Goal: Information Seeking & Learning: Learn about a topic

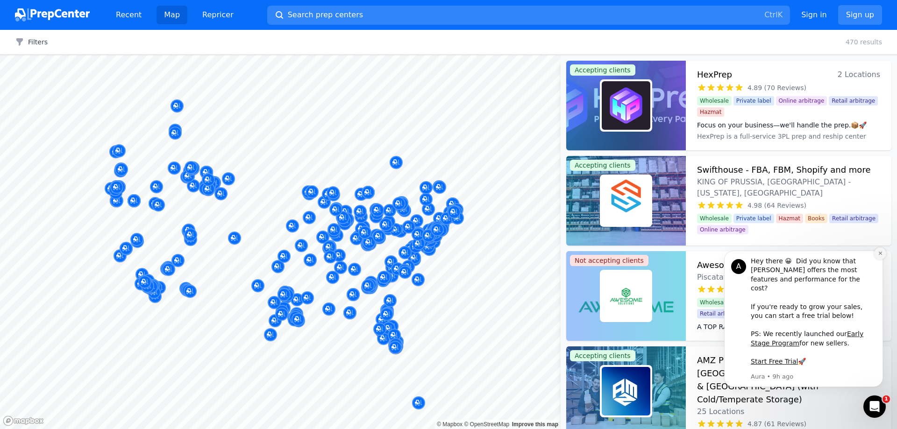
click at [878, 256] on icon "Dismiss notification" at bounding box center [880, 253] width 5 height 5
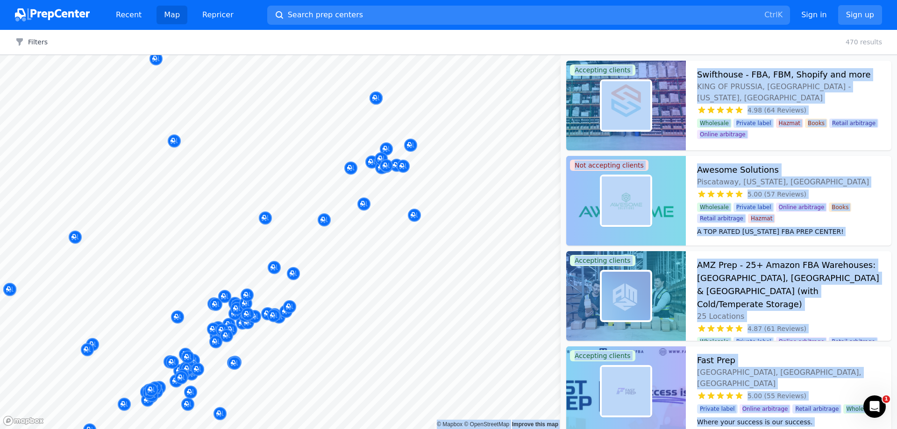
click at [503, 218] on body "Recent Map Repricer Search prep centers Ctrl K Open main menu Sign in Sign up F…" at bounding box center [448, 214] width 897 height 429
click at [35, 40] on button "Filters" at bounding box center [31, 41] width 33 height 9
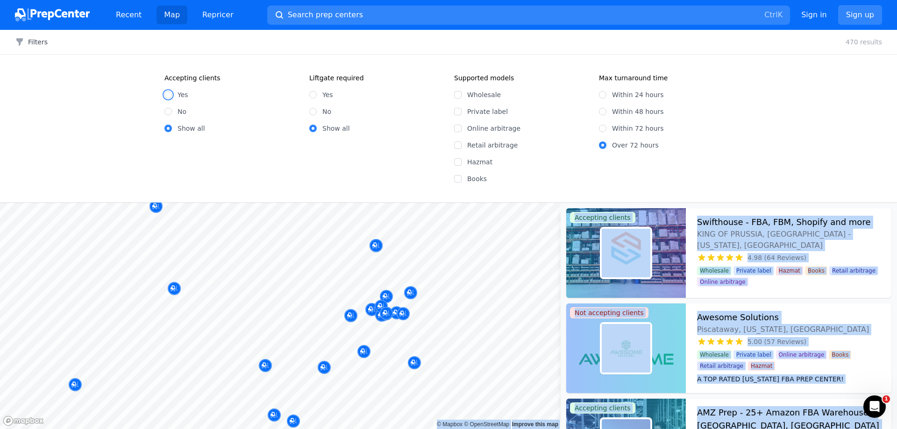
click at [169, 95] on input "Yes" at bounding box center [167, 94] width 7 height 7
radio input "true"
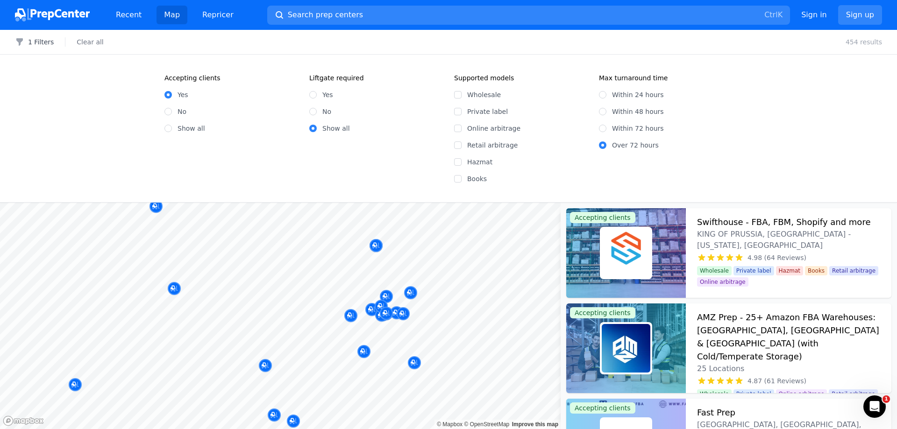
click at [651, 177] on fieldset "Max turnaround time Within 24 hours Within 48 hours Within 72 hours Over 72 hou…" at bounding box center [666, 128] width 134 height 110
click at [43, 43] on button "1 Filters" at bounding box center [34, 41] width 39 height 9
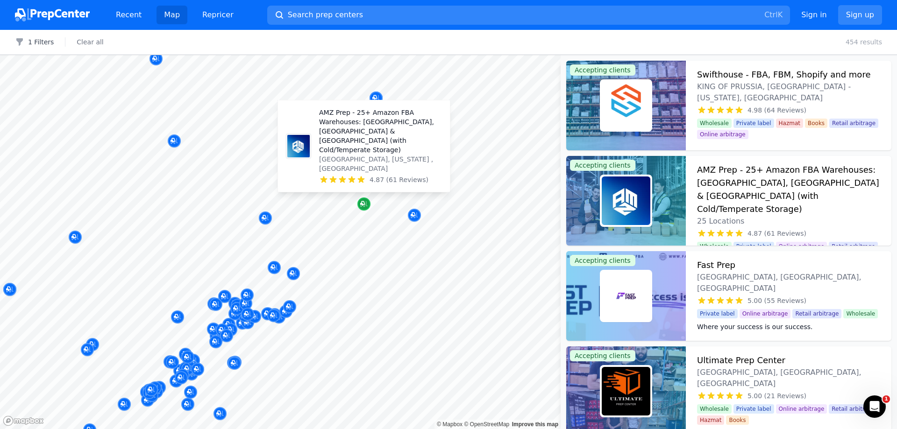
click at [362, 209] on div "Map marker" at bounding box center [363, 204] width 13 height 13
click at [362, 206] on icon "Map marker" at bounding box center [362, 203] width 5 height 5
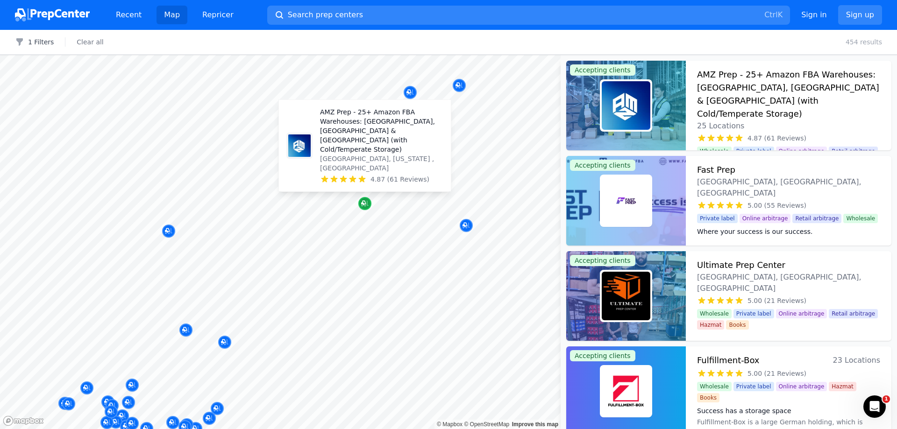
click at [362, 201] on icon "Map marker" at bounding box center [364, 203] width 7 height 9
click at [366, 154] on p "AMZ Prep - 25+ Amazon FBA Warehouses: [GEOGRAPHIC_DATA], [GEOGRAPHIC_DATA] & [G…" at bounding box center [381, 130] width 123 height 47
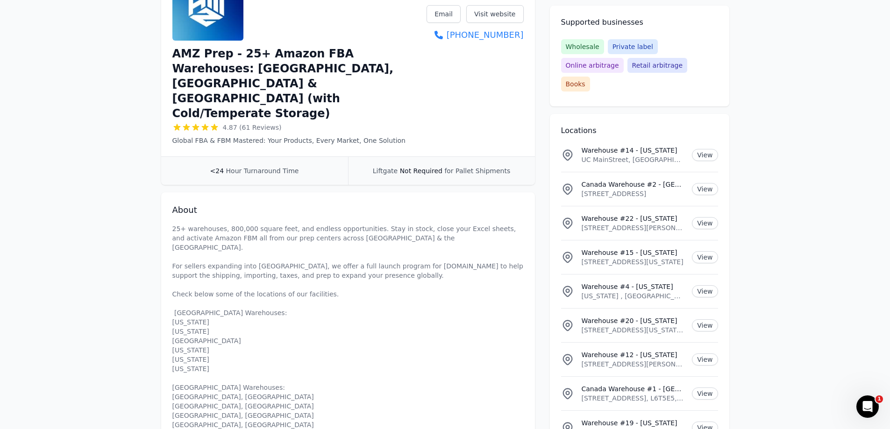
scroll to position [234, 0]
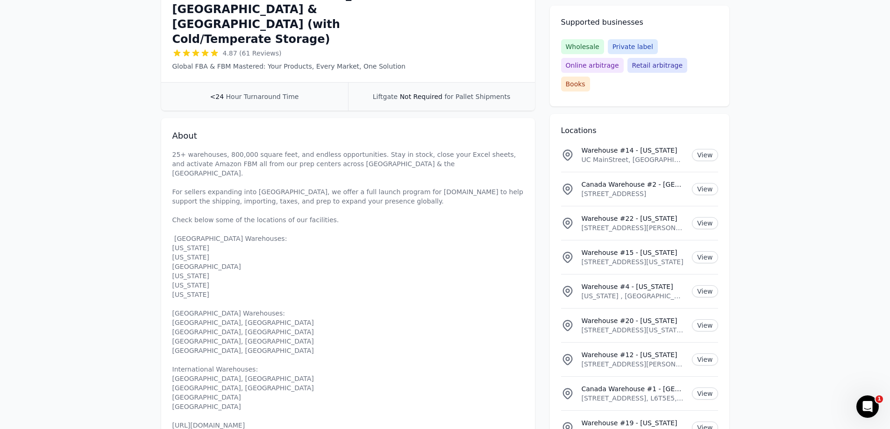
click at [179, 184] on p "25+ warehouses, 800,000 square feet, and endless opportunities. Stay in stock, …" at bounding box center [347, 290] width 351 height 280
drag, startPoint x: 179, startPoint y: 184, endPoint x: 203, endPoint y: 241, distance: 61.5
click at [203, 241] on p "25+ warehouses, 800,000 square feet, and endless opportunities. Stay in stock, …" at bounding box center [347, 290] width 351 height 280
click at [176, 257] on p "25+ warehouses, 800,000 square feet, and endless opportunities. Stay in stock, …" at bounding box center [347, 290] width 351 height 280
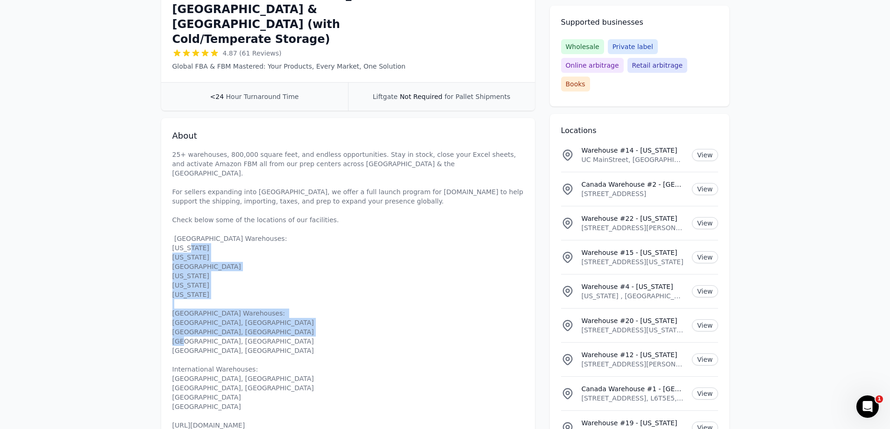
drag, startPoint x: 176, startPoint y: 257, endPoint x: 242, endPoint y: 349, distance: 114.1
click at [242, 349] on p "25+ warehouses, 800,000 square feet, and endless opportunities. Stay in stock, …" at bounding box center [347, 290] width 351 height 280
drag, startPoint x: 242, startPoint y: 349, endPoint x: 178, endPoint y: 172, distance: 188.2
click at [178, 172] on p "25+ warehouses, 800,000 square feet, and endless opportunities. Stay in stock, …" at bounding box center [347, 290] width 351 height 280
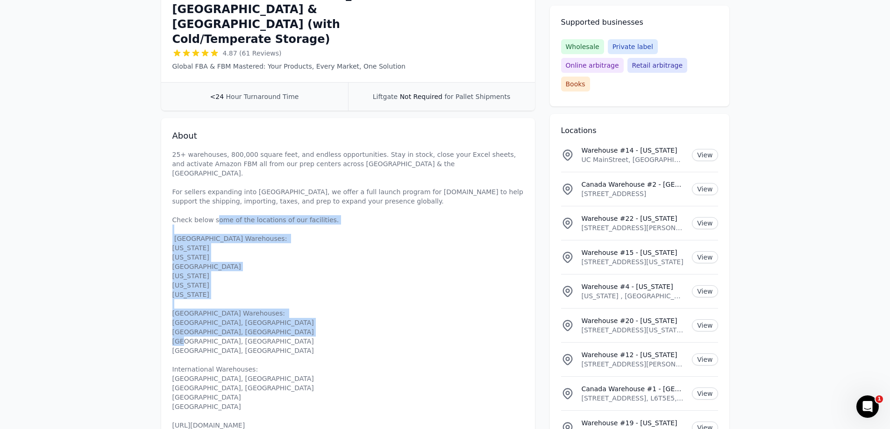
click at [178, 172] on p "25+ warehouses, 800,000 square feet, and endless opportunities. Stay in stock, …" at bounding box center [347, 290] width 351 height 280
drag, startPoint x: 178, startPoint y: 172, endPoint x: 277, endPoint y: 353, distance: 205.7
click at [271, 359] on p "25+ warehouses, 800,000 square feet, and endless opportunities. Stay in stock, …" at bounding box center [347, 290] width 351 height 280
click at [278, 353] on p "25+ warehouses, 800,000 square feet, and endless opportunities. Stay in stock, …" at bounding box center [347, 290] width 351 height 280
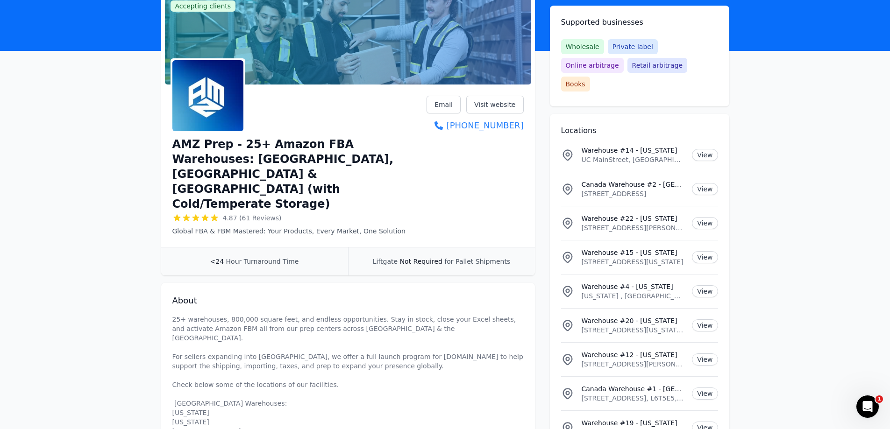
scroll to position [0, 0]
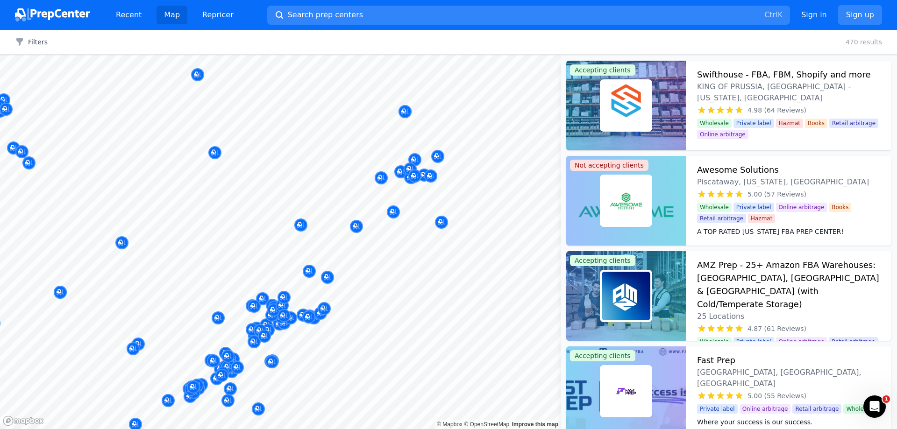
drag, startPoint x: 433, startPoint y: 213, endPoint x: 446, endPoint y: 213, distance: 13.5
click at [446, 213] on div at bounding box center [442, 216] width 179 height 7
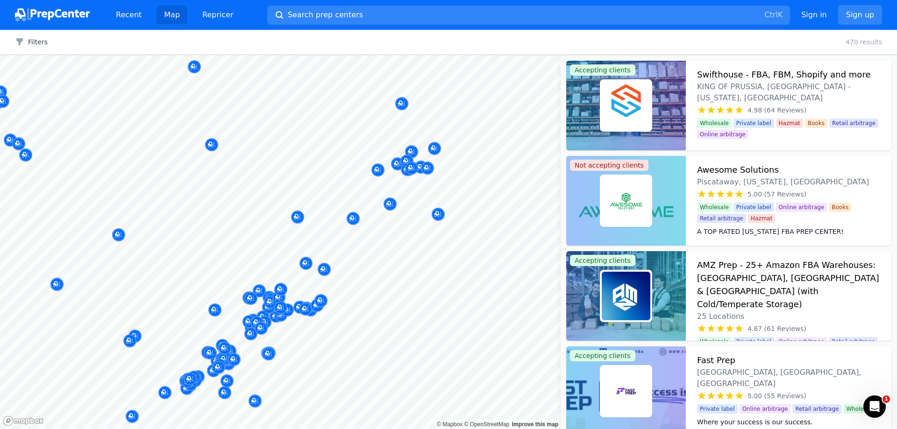
click at [414, 213] on body "Recent Map Repricer Search prep centers Ctrl K Open main menu Sign in Sign up F…" at bounding box center [448, 214] width 897 height 429
click at [389, 203] on div at bounding box center [437, 203] width 179 height 7
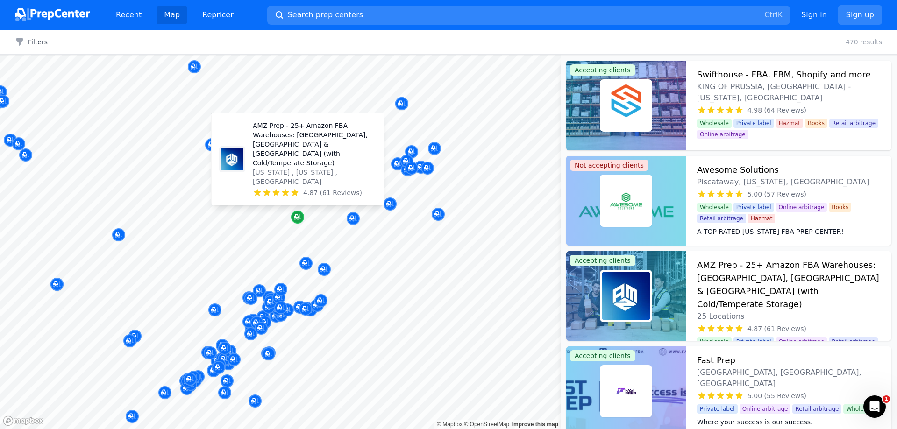
click at [298, 215] on icon "Map marker" at bounding box center [297, 217] width 7 height 9
click at [308, 168] on p "AMZ Prep - 25+ Amazon FBA Warehouses: [GEOGRAPHIC_DATA], [GEOGRAPHIC_DATA] & [G…" at bounding box center [314, 144] width 123 height 47
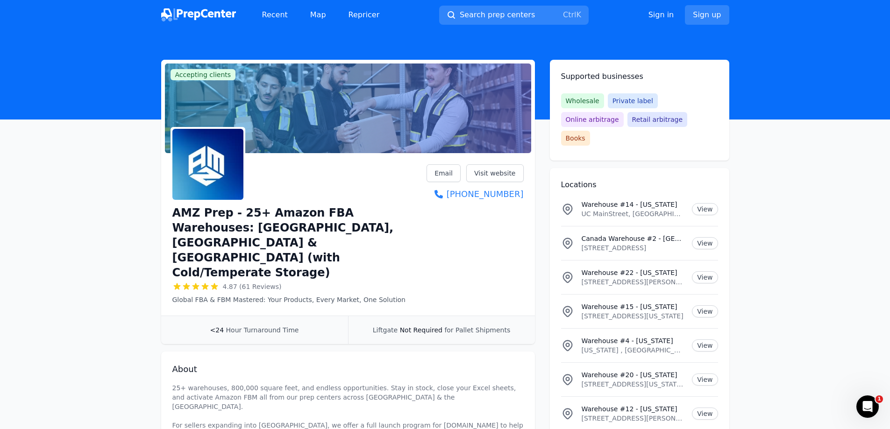
click at [422, 326] on span "Not Required" at bounding box center [421, 329] width 43 height 7
click at [404, 316] on div "Liftgate Not Required for Pallet Shipments" at bounding box center [441, 330] width 187 height 28
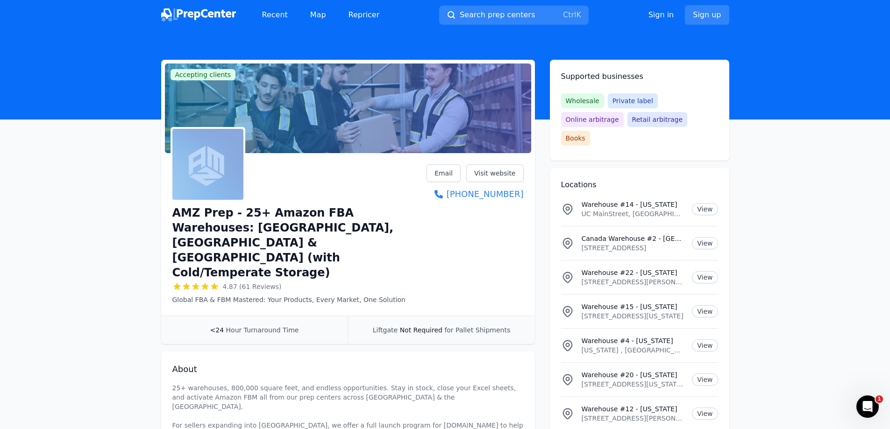
drag, startPoint x: 356, startPoint y: 110, endPoint x: 301, endPoint y: 154, distance: 70.8
click at [301, 154] on div "Accepting clients Claim business AMZ Prep - 25+ Amazon FBA Warehouses: [GEOGRAP…" at bounding box center [348, 202] width 374 height 284
click at [329, 185] on div at bounding box center [299, 164] width 255 height 75
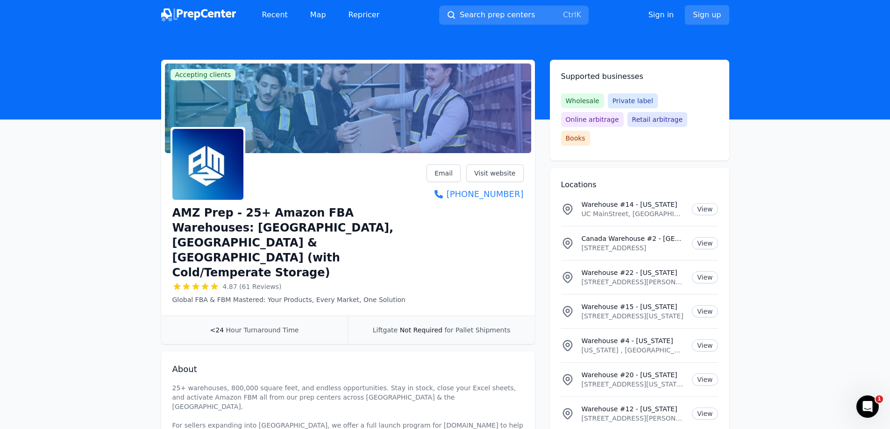
click at [188, 215] on h1 "AMZ Prep - 25+ Amazon FBA Warehouses: [GEOGRAPHIC_DATA], [GEOGRAPHIC_DATA] & [G…" at bounding box center [299, 243] width 255 height 75
click at [177, 212] on h1 "AMZ Prep - 25+ Amazon FBA Warehouses: [GEOGRAPHIC_DATA], [GEOGRAPHIC_DATA] & [G…" at bounding box center [299, 243] width 255 height 75
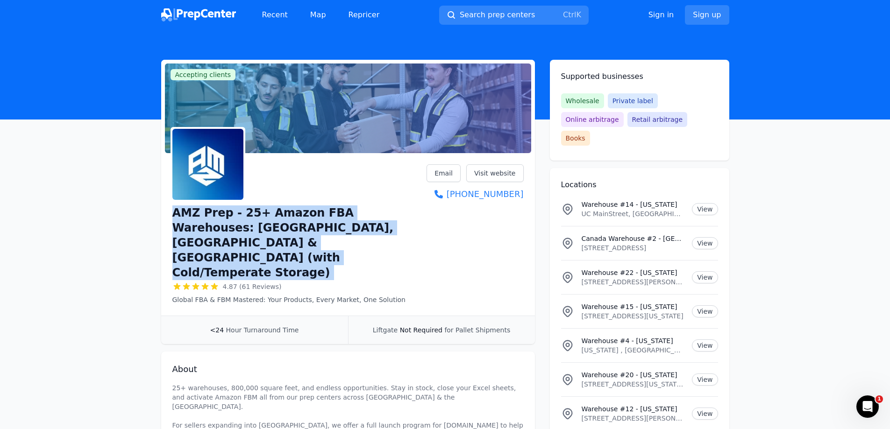
drag, startPoint x: 177, startPoint y: 212, endPoint x: 415, endPoint y: 233, distance: 239.6
click at [415, 233] on h1 "AMZ Prep - 25+ Amazon FBA Warehouses: [GEOGRAPHIC_DATA], [GEOGRAPHIC_DATA] & [G…" at bounding box center [299, 243] width 255 height 75
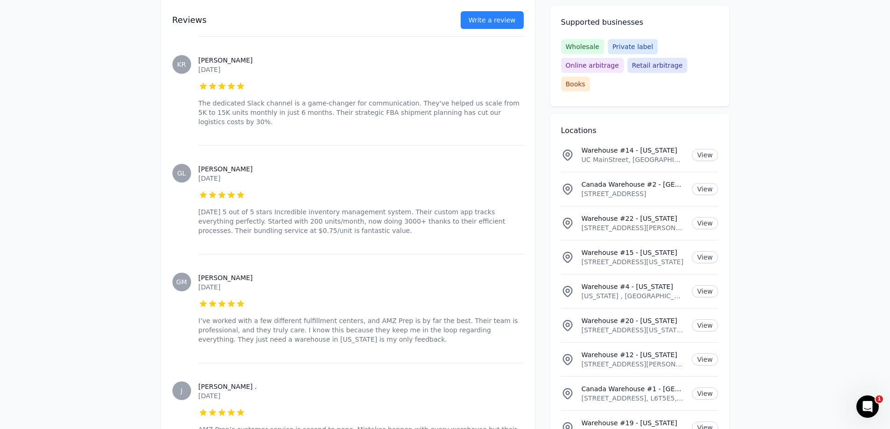
scroll to position [1696, 0]
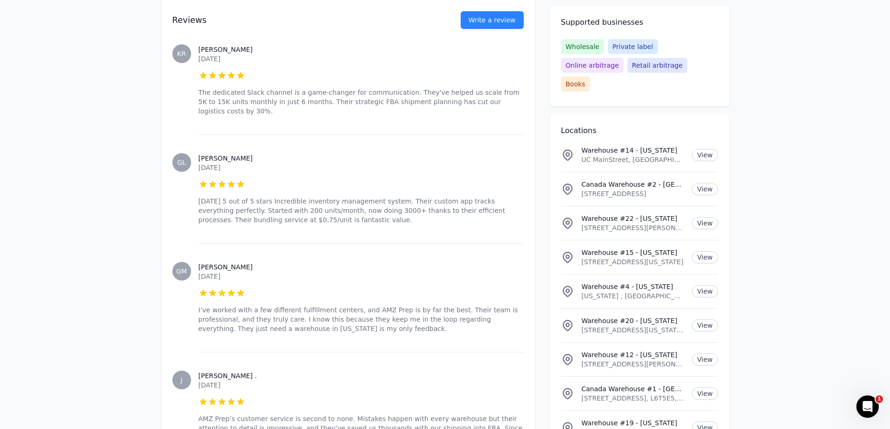
drag, startPoint x: 337, startPoint y: 249, endPoint x: 340, endPoint y: 270, distance: 20.2
click at [340, 352] on div "[PERSON_NAME] . [DATE] 5 out of 5 stars AMZ Prep’s customer service is second t…" at bounding box center [361, 411] width 325 height 118
click at [340, 381] on p "[DATE]" at bounding box center [361, 385] width 325 height 9
click at [343, 371] on h3 "[PERSON_NAME] ." at bounding box center [361, 375] width 325 height 9
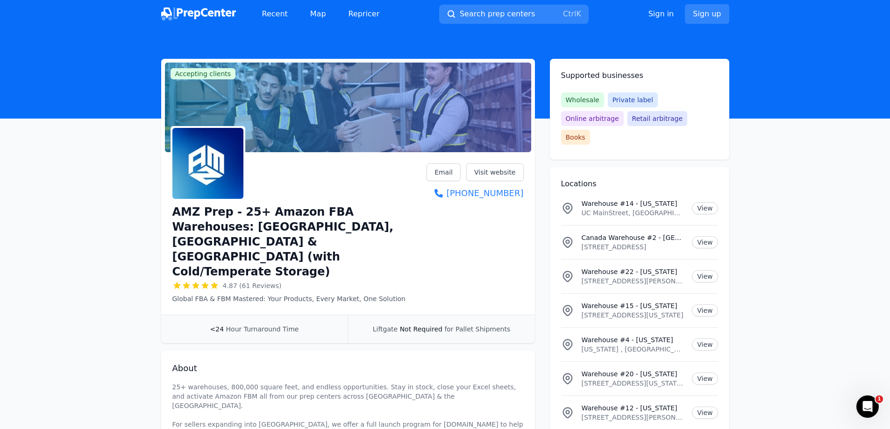
scroll to position [0, 0]
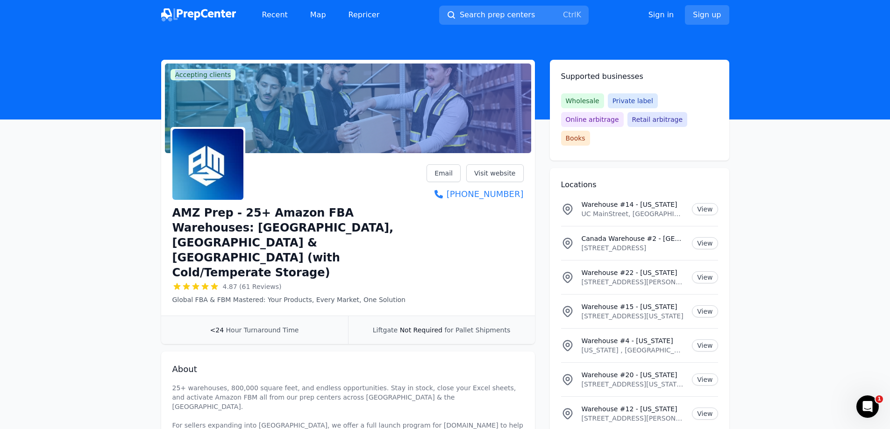
drag, startPoint x: 270, startPoint y: 52, endPoint x: 239, endPoint y: 64, distance: 33.0
click at [291, 40] on header at bounding box center [445, 75] width 890 height 90
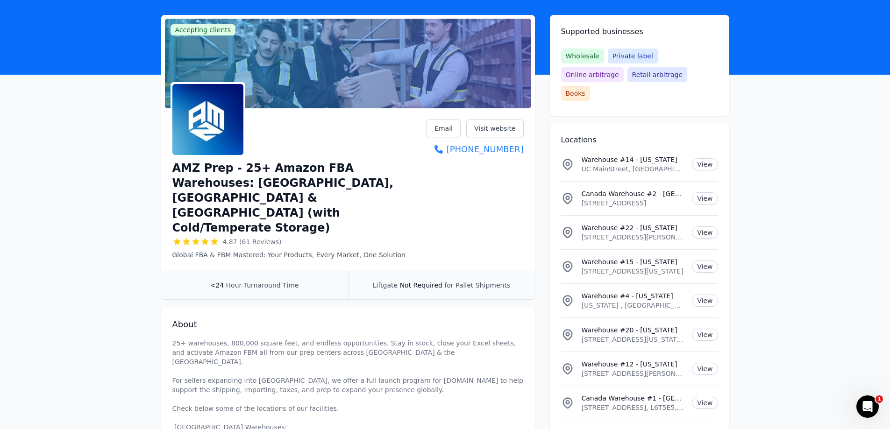
scroll to position [47, 0]
